Goal: Obtain resource: Download file/media

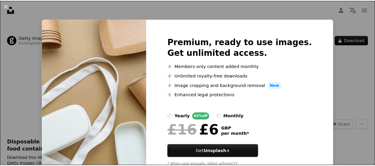
scroll to position [24, 0]
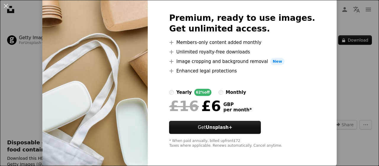
click at [68, 114] on img at bounding box center [95, 80] width 106 height 171
click at [7, 9] on button "An X shape" at bounding box center [5, 5] width 7 height 7
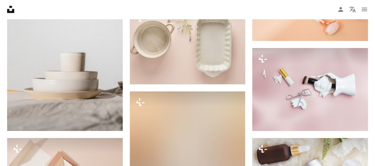
scroll to position [1983, 0]
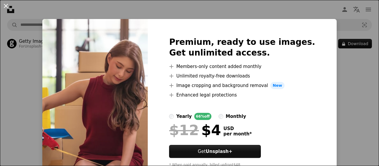
click at [8, 8] on button "An X shape" at bounding box center [5, 5] width 7 height 7
